Goal: Information Seeking & Learning: Learn about a topic

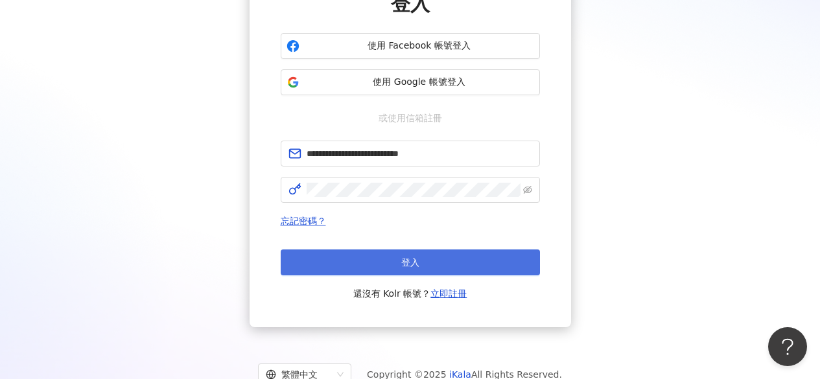
click at [414, 260] on span "登入" at bounding box center [410, 262] width 18 height 10
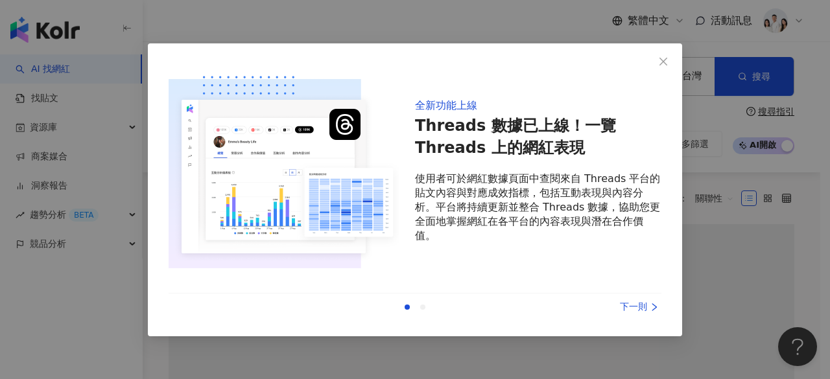
click at [672, 60] on span "Close" at bounding box center [663, 61] width 26 height 10
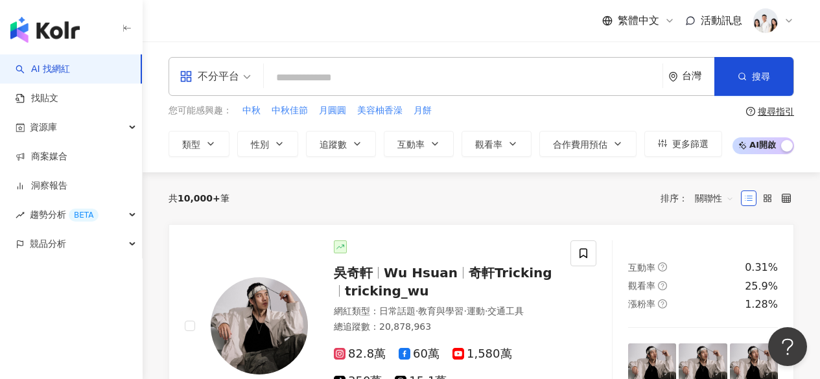
click at [300, 70] on input "search" at bounding box center [463, 77] width 388 height 25
paste input "**********"
type input "**********"
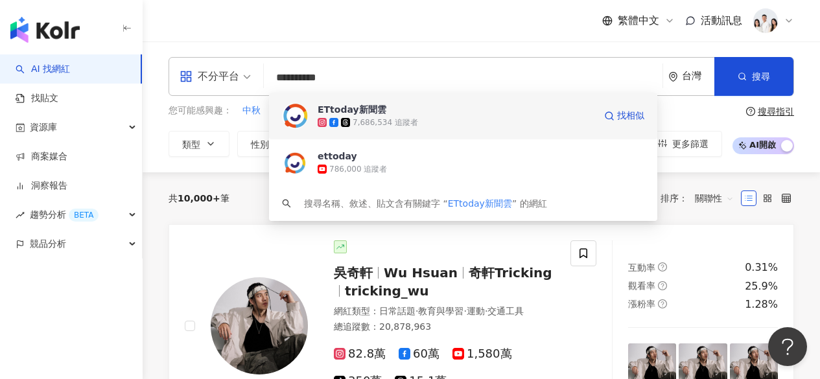
click at [346, 106] on div "ETtoday新聞雲" at bounding box center [352, 109] width 69 height 13
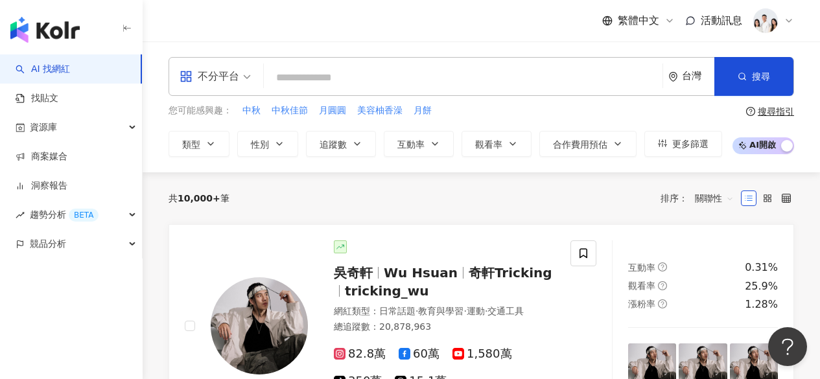
click at [279, 70] on input "search" at bounding box center [463, 77] width 388 height 25
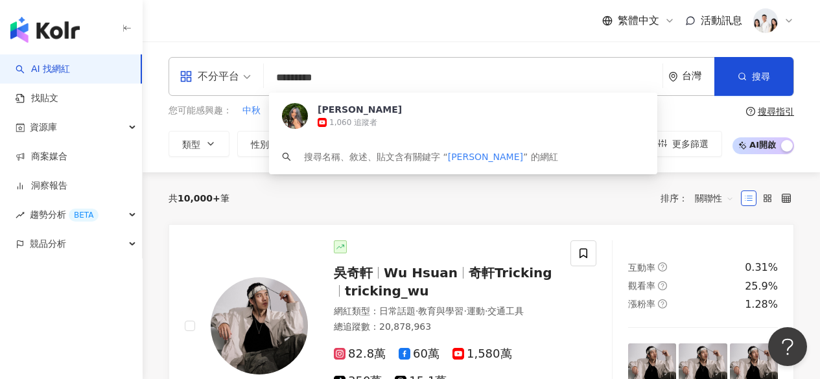
type input "**********"
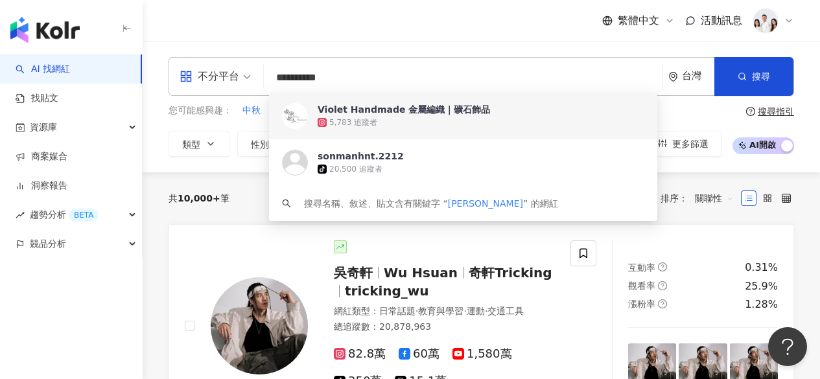
click at [375, 124] on div "5,783 追蹤者" at bounding box center [481, 122] width 327 height 13
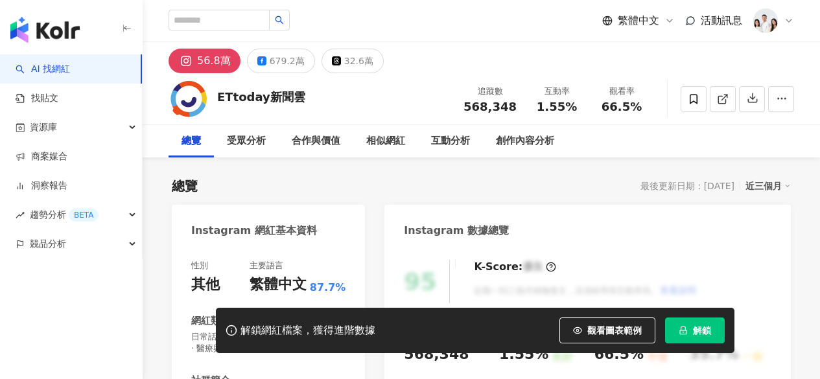
click at [699, 325] on span "解鎖" at bounding box center [702, 330] width 18 height 10
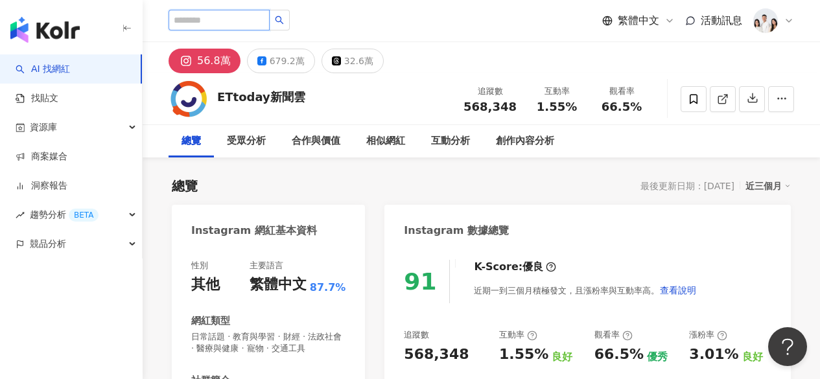
click at [231, 16] on input "search" at bounding box center [219, 20] width 101 height 21
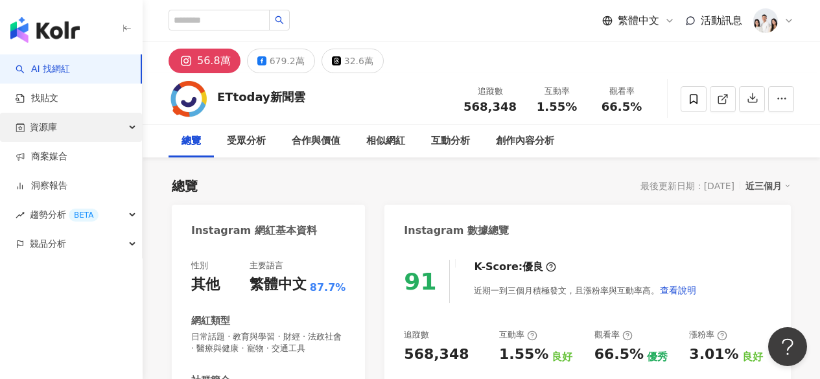
click at [86, 129] on div "資源庫" at bounding box center [71, 127] width 142 height 29
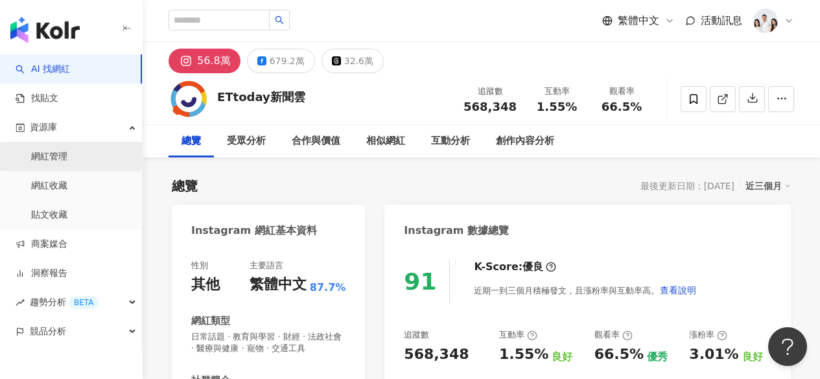
click at [67, 159] on link "網紅管理" at bounding box center [49, 156] width 36 height 13
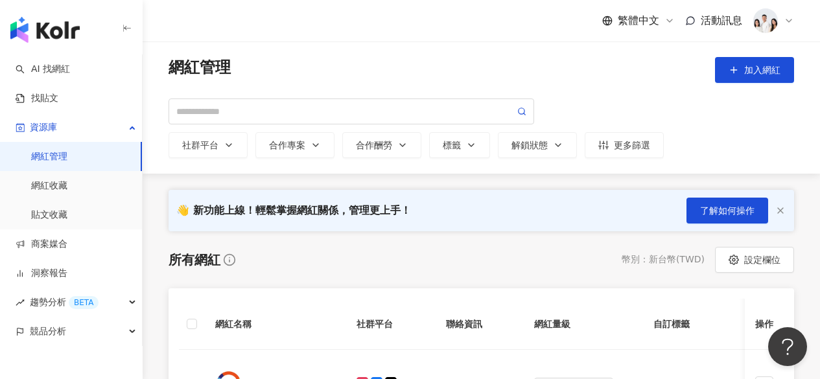
scroll to position [259, 0]
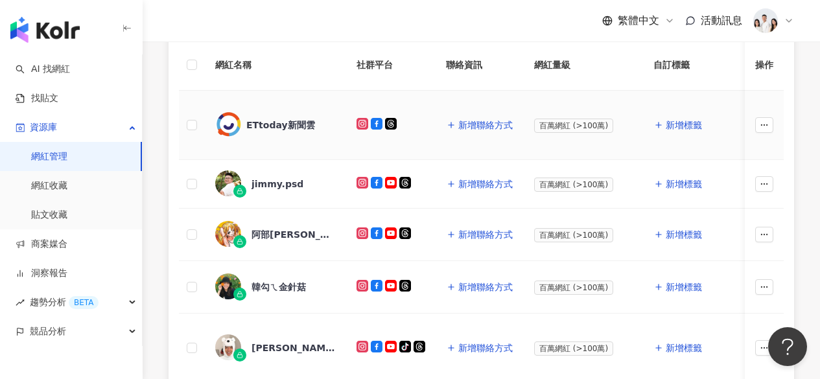
click at [281, 124] on div "ETtoday新聞雲" at bounding box center [280, 125] width 69 height 13
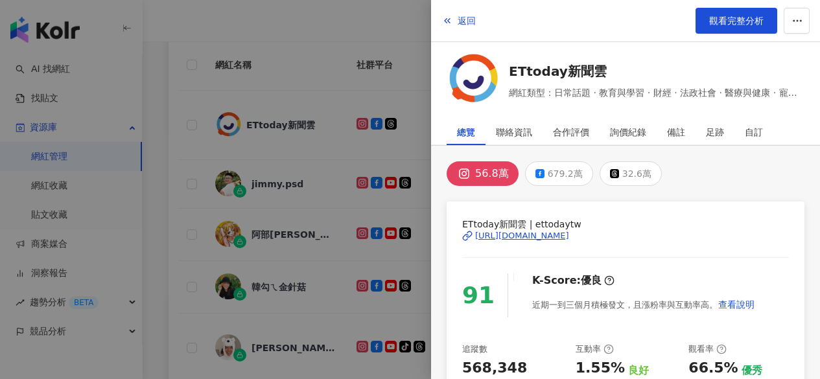
click at [312, 113] on div at bounding box center [410, 189] width 820 height 379
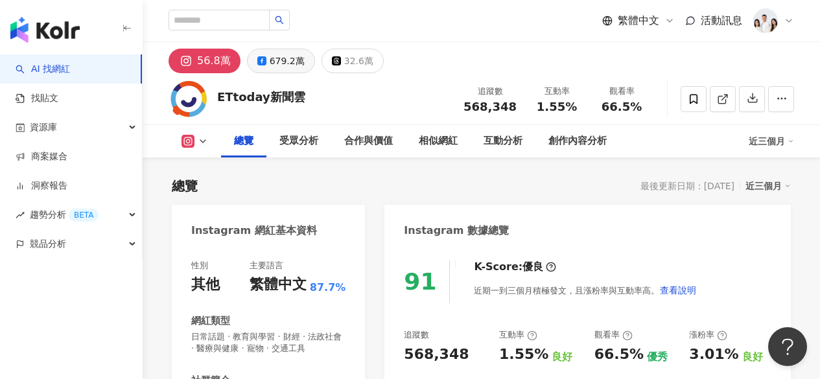
click at [285, 59] on div "679.2萬" at bounding box center [287, 61] width 35 height 18
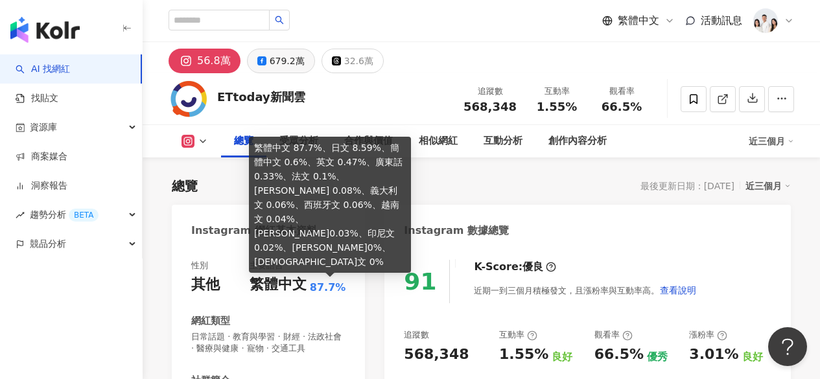
click at [286, 64] on div "679.2萬" at bounding box center [287, 61] width 35 height 18
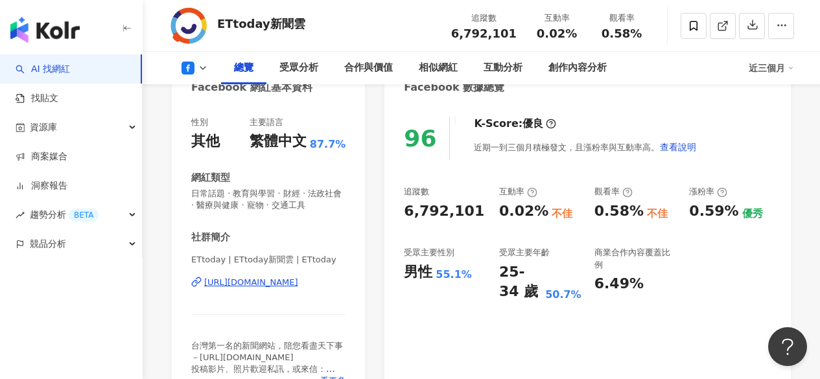
scroll to position [130, 0]
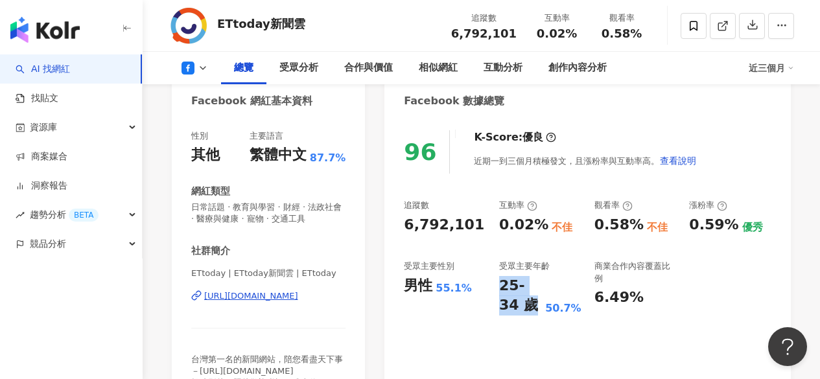
drag, startPoint x: 499, startPoint y: 286, endPoint x: 518, endPoint y: 309, distance: 30.4
click at [518, 309] on div "25-34 歲" at bounding box center [520, 296] width 43 height 40
copy div "25-34 歲"
drag, startPoint x: 502, startPoint y: 267, endPoint x: 549, endPoint y: 264, distance: 47.4
click at [549, 264] on div "受眾主要年齡" at bounding box center [524, 267] width 51 height 12
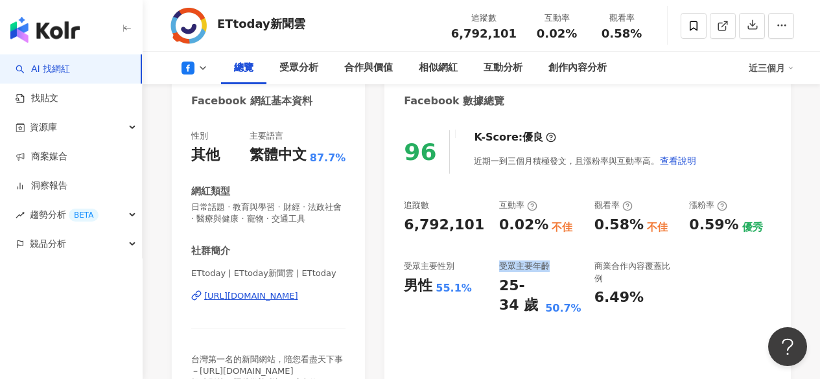
copy div "受眾主要年齡"
drag, startPoint x: 500, startPoint y: 283, endPoint x: 530, endPoint y: 299, distance: 34.5
click at [530, 299] on div "25-34 歲" at bounding box center [520, 296] width 43 height 40
copy div "25-34 歲"
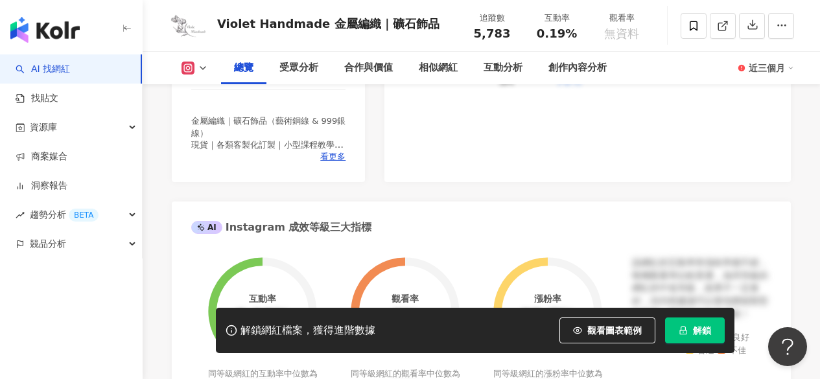
scroll to position [518, 0]
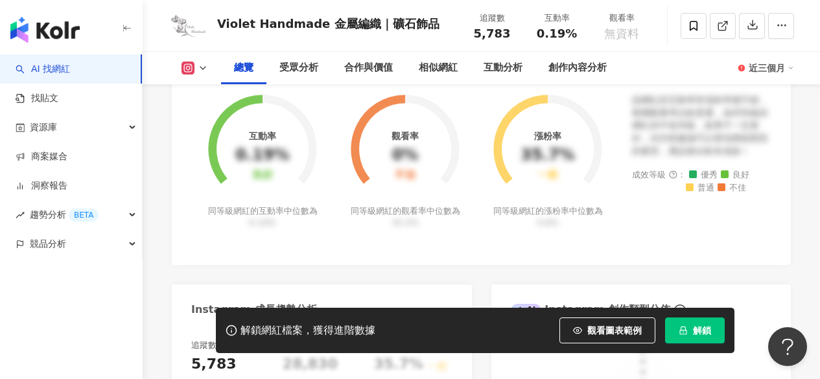
click at [698, 325] on span "解鎖" at bounding box center [702, 330] width 18 height 10
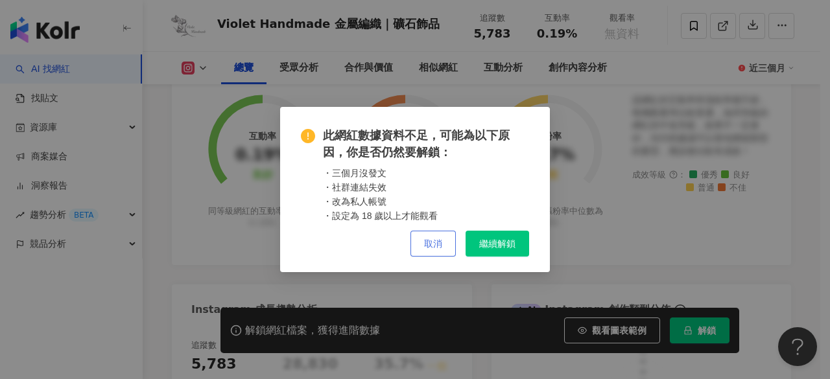
click at [429, 239] on span "取消" at bounding box center [433, 243] width 18 height 10
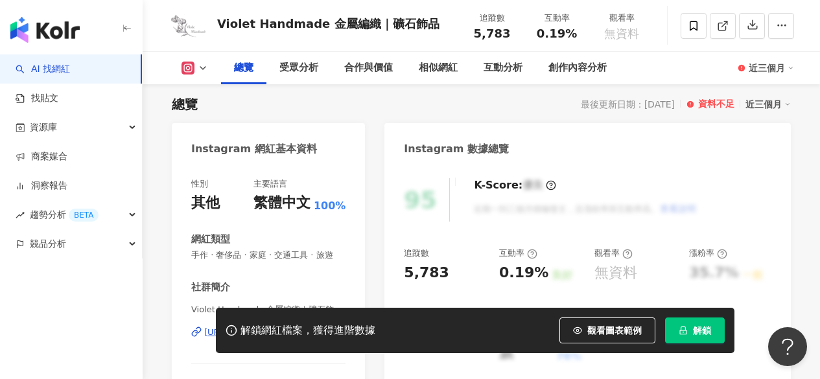
scroll to position [0, 0]
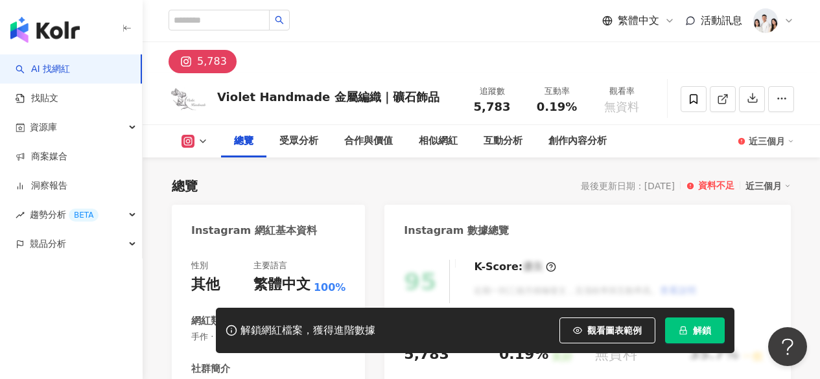
click at [764, 187] on div "近三個月" at bounding box center [767, 186] width 45 height 17
click at [682, 211] on div "Instagram 數據總覽" at bounding box center [587, 226] width 406 height 42
click at [720, 185] on div "資料不足" at bounding box center [716, 186] width 36 height 13
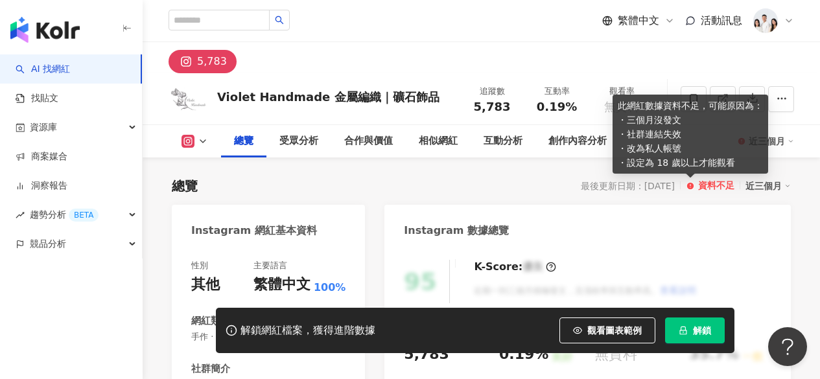
click at [692, 184] on circle at bounding box center [690, 186] width 8 height 8
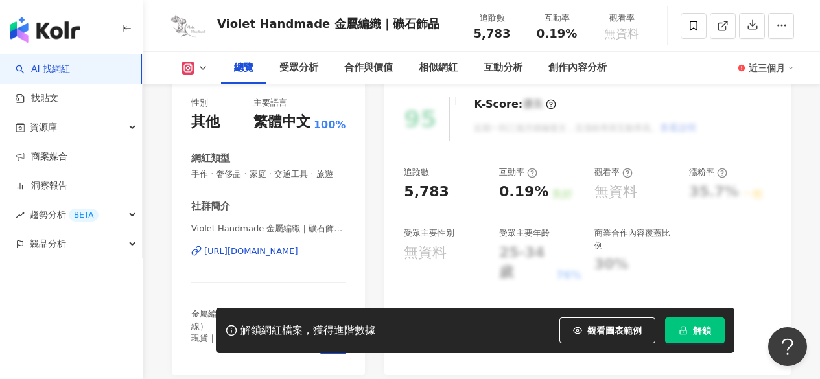
scroll to position [130, 0]
